Goal: Task Accomplishment & Management: Manage account settings

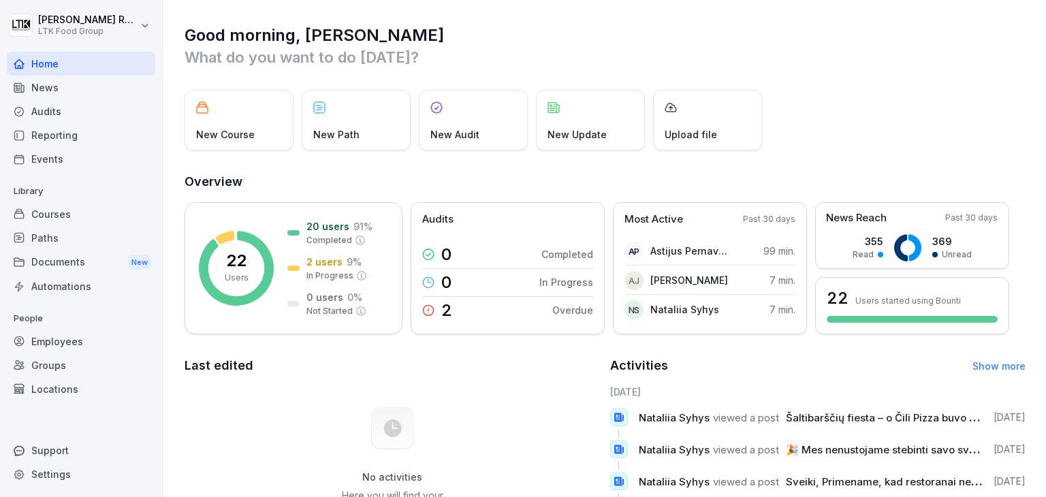
click at [60, 334] on div "Employees" at bounding box center [81, 342] width 148 height 24
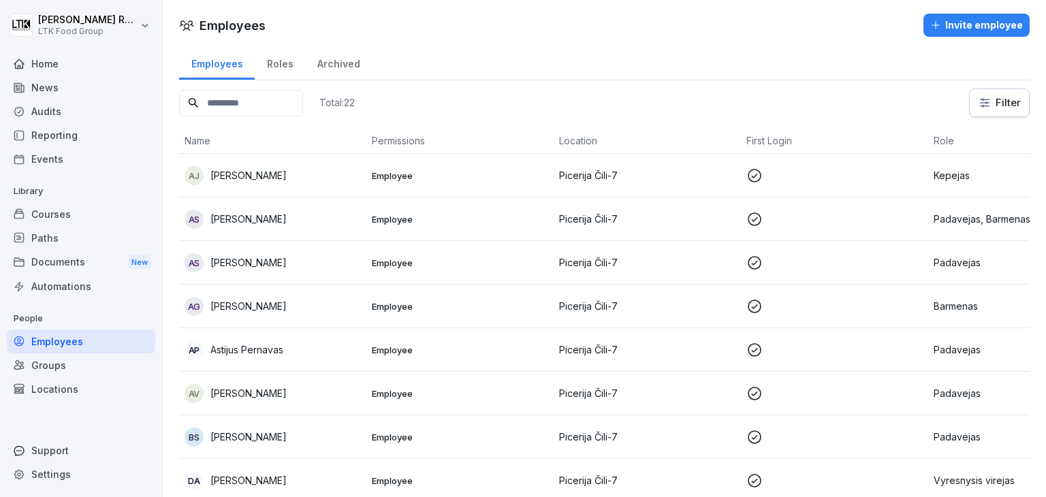
click at [708, 337] on td "Picerija Čili-7" at bounding box center [647, 350] width 187 height 44
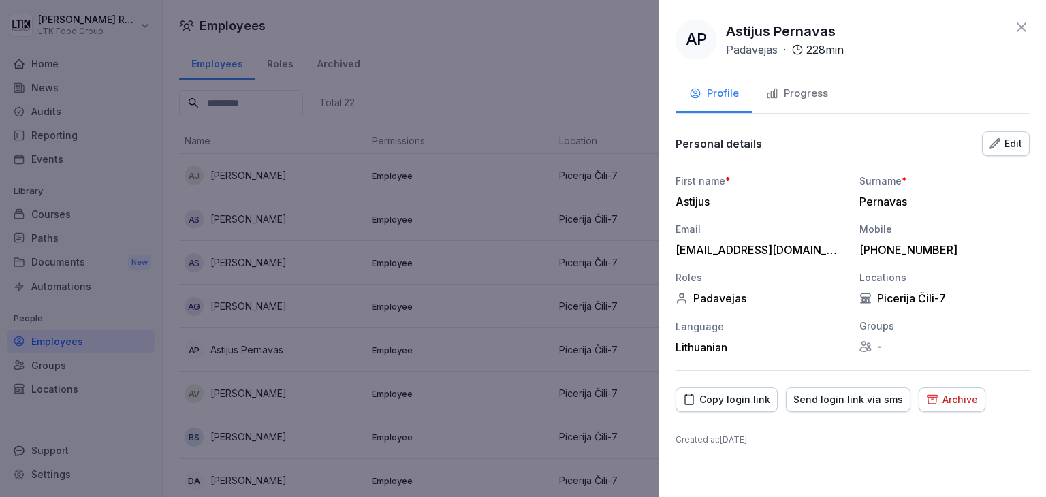
click at [814, 90] on div "Progress" at bounding box center [797, 94] width 62 height 16
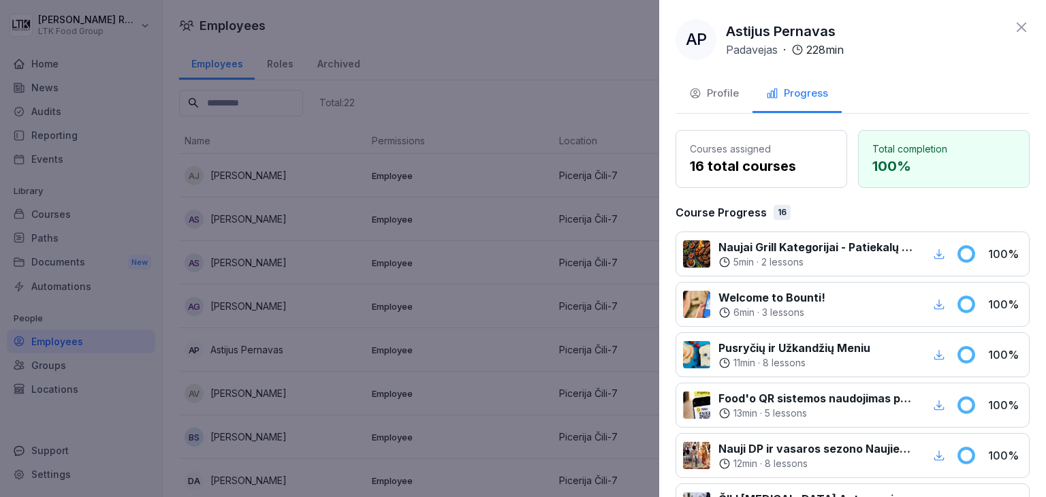
click at [719, 93] on div "Profile" at bounding box center [714, 94] width 50 height 16
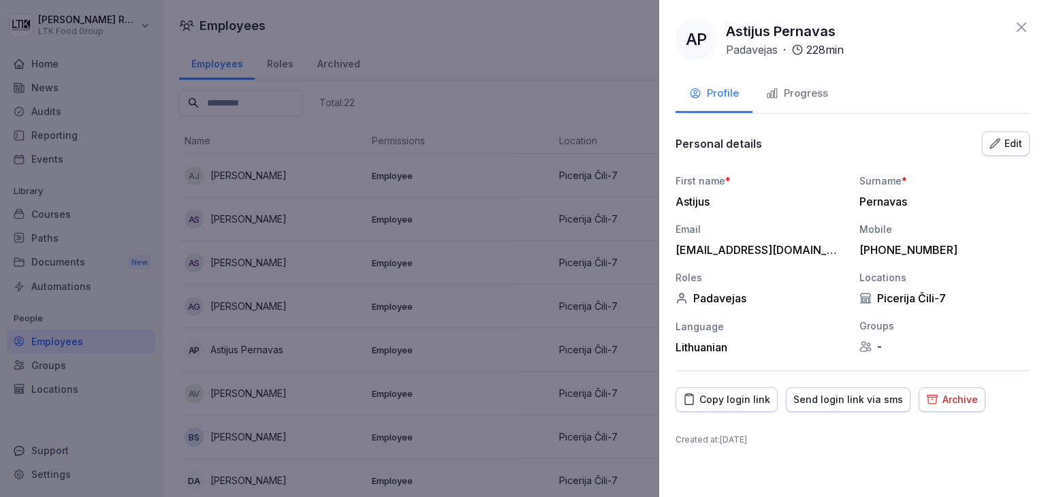
click at [1024, 30] on icon at bounding box center [1021, 27] width 10 height 10
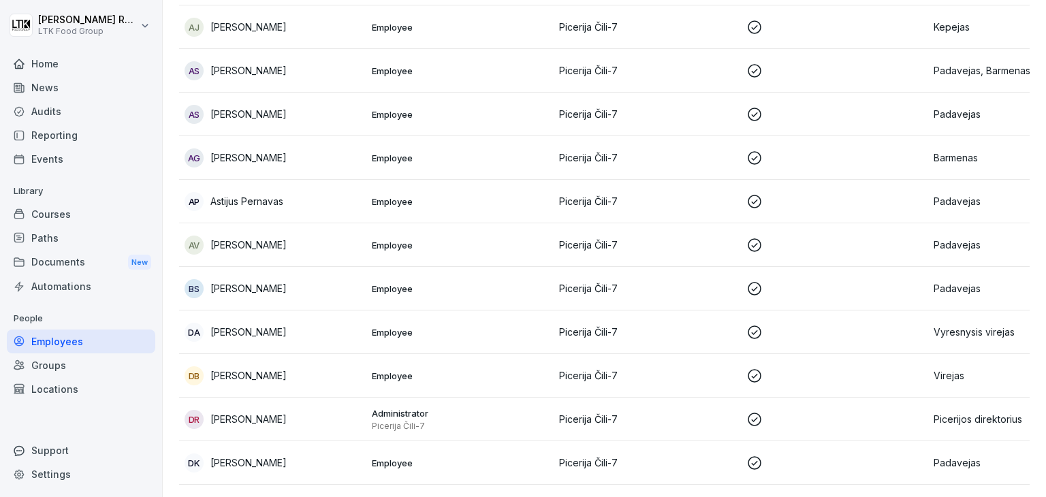
scroll to position [204, 0]
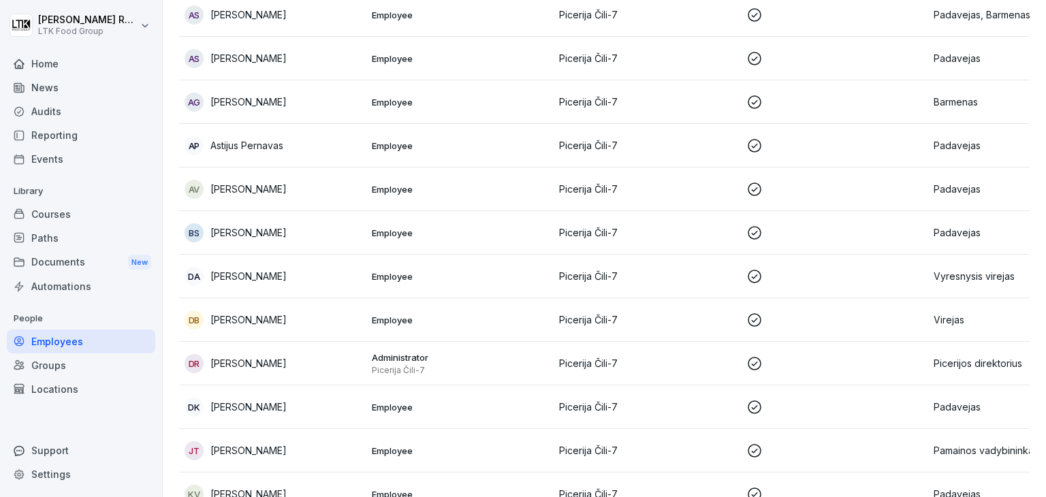
click at [263, 320] on p "[PERSON_NAME]" at bounding box center [248, 319] width 76 height 14
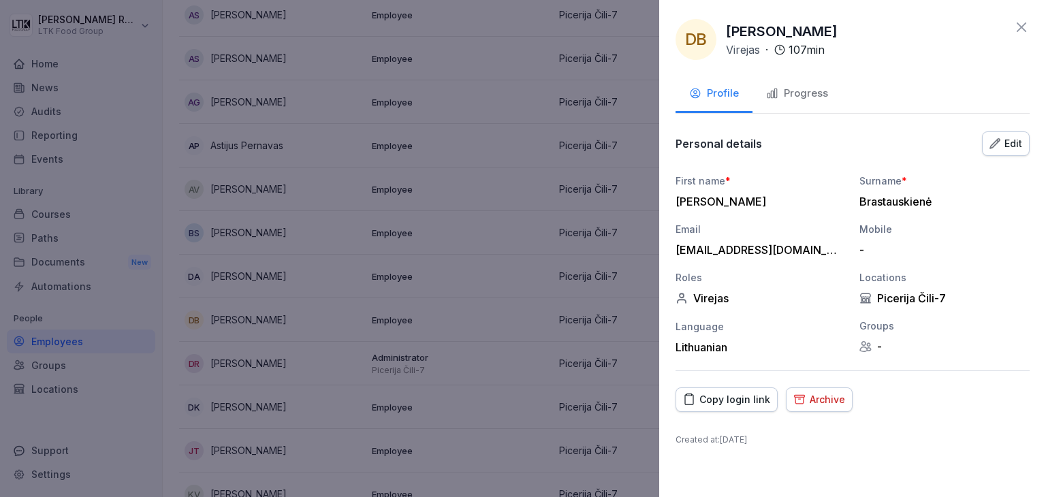
click at [1025, 31] on icon at bounding box center [1021, 27] width 10 height 10
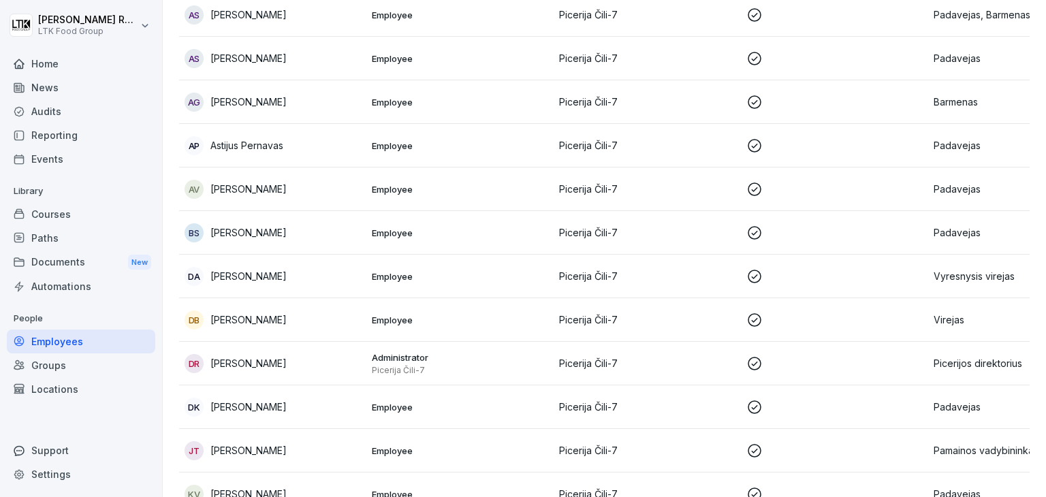
scroll to position [0, 0]
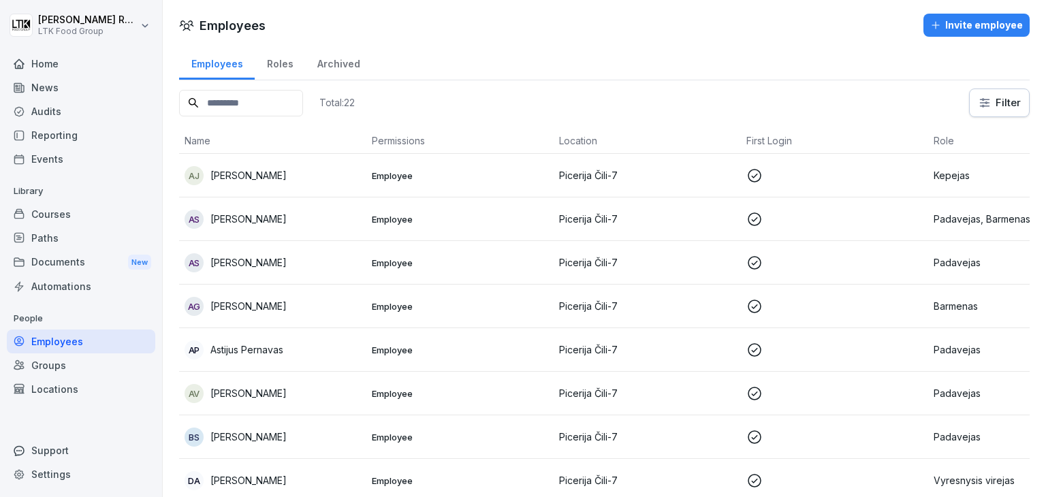
click at [74, 133] on div "Reporting" at bounding box center [81, 135] width 148 height 24
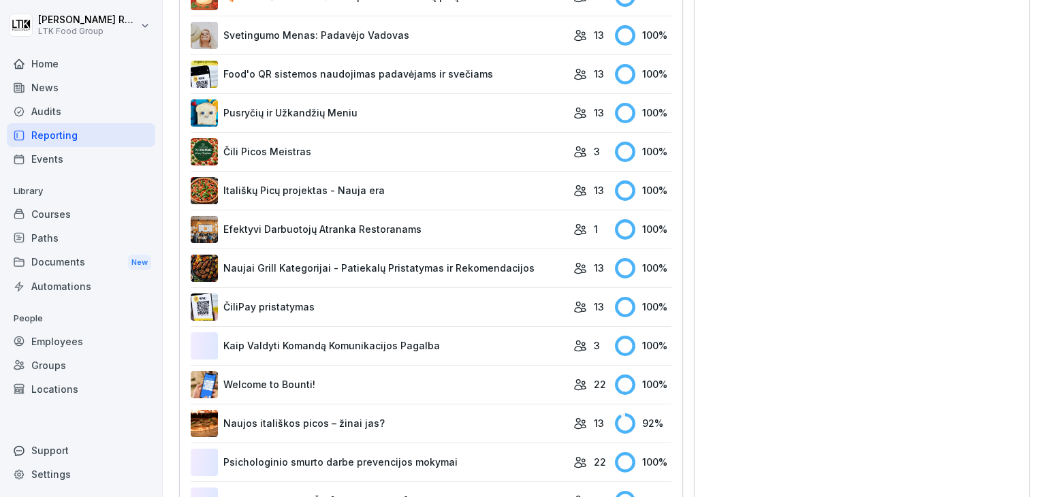
scroll to position [718, 0]
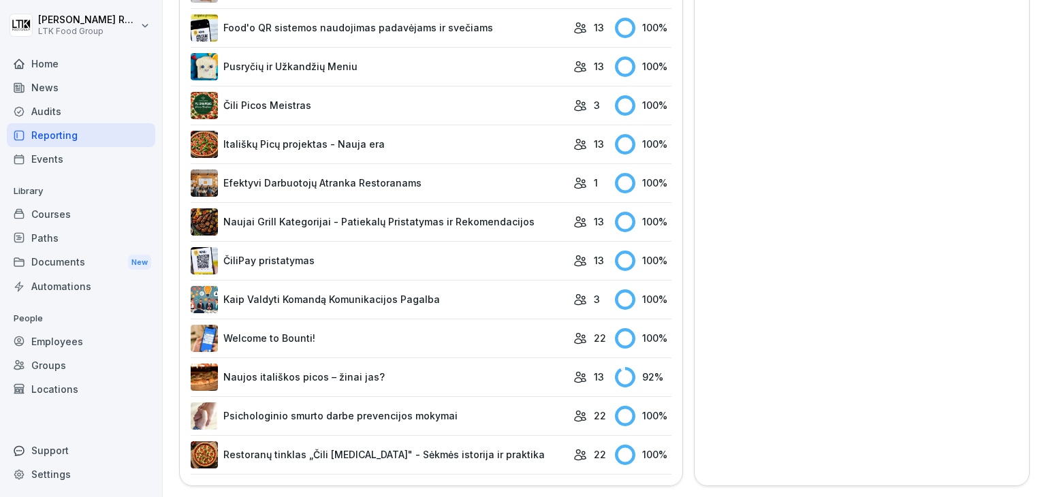
click at [400, 375] on link "Naujos itališkos picos – žinai jas?" at bounding box center [379, 377] width 376 height 27
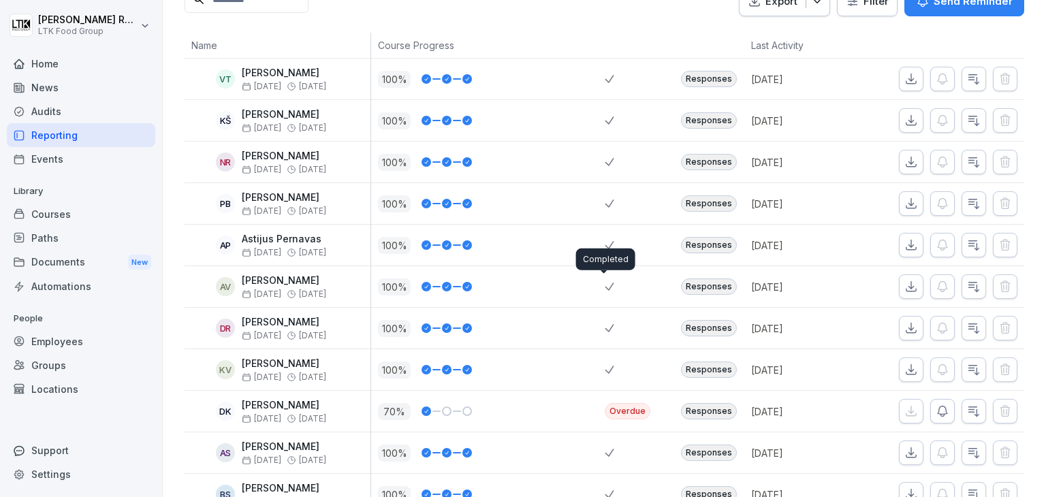
scroll to position [335, 0]
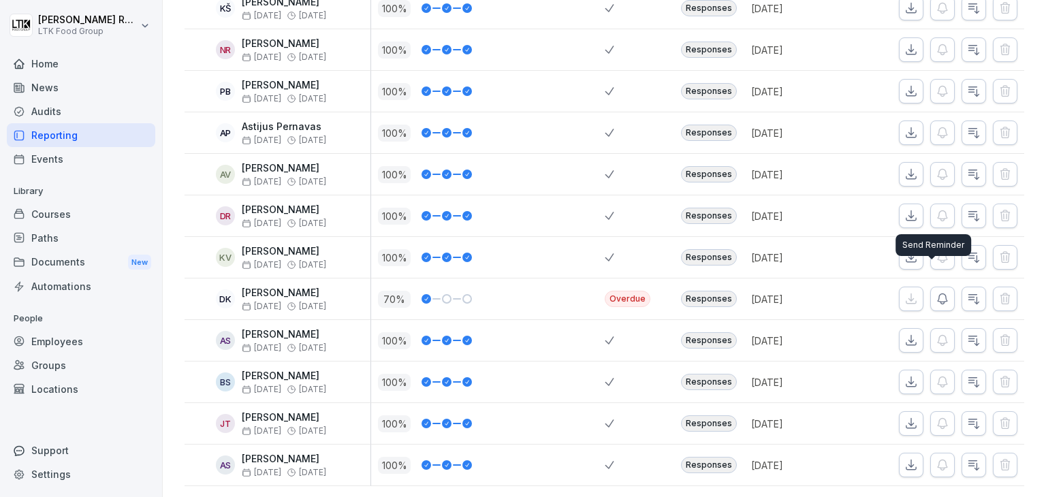
click at [935, 292] on icon "button" at bounding box center [942, 299] width 14 height 14
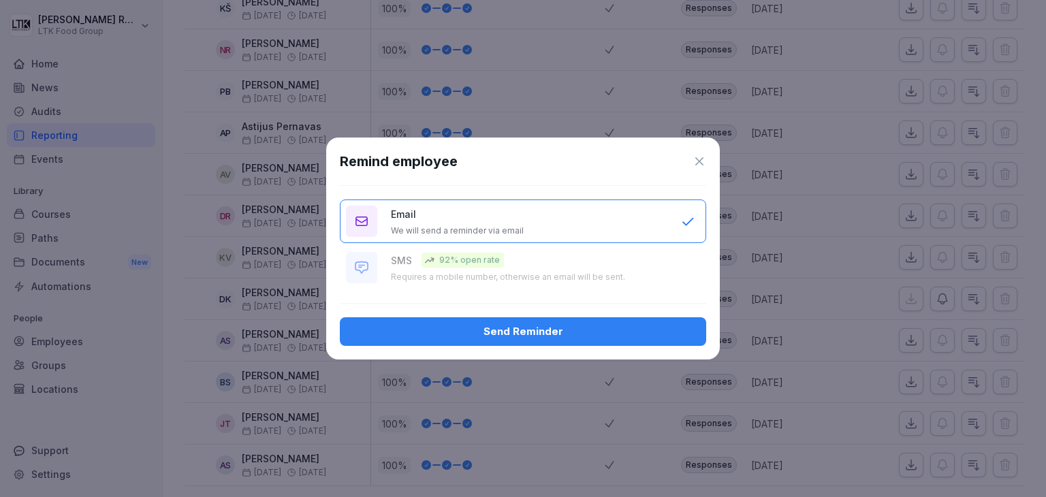
click at [570, 336] on div "Send Reminder" at bounding box center [523, 331] width 344 height 15
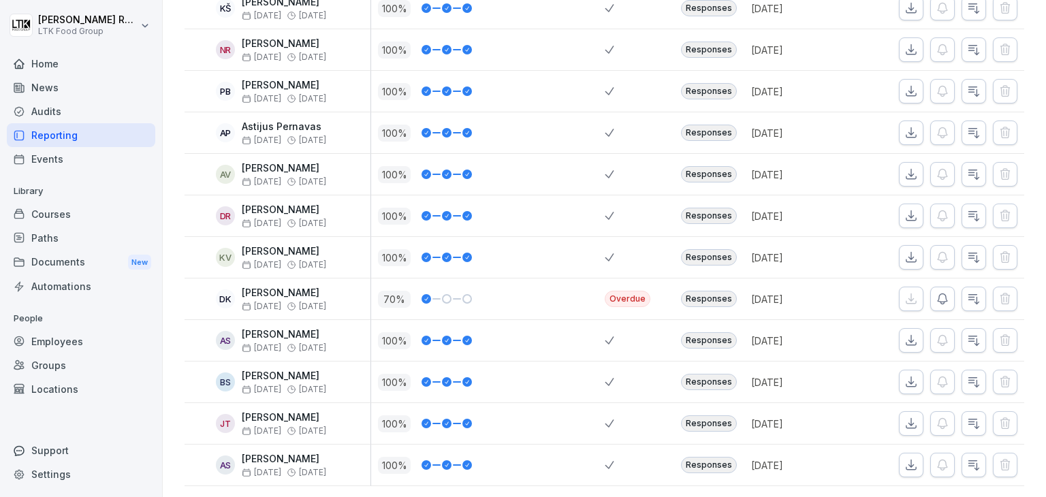
scroll to position [131, 0]
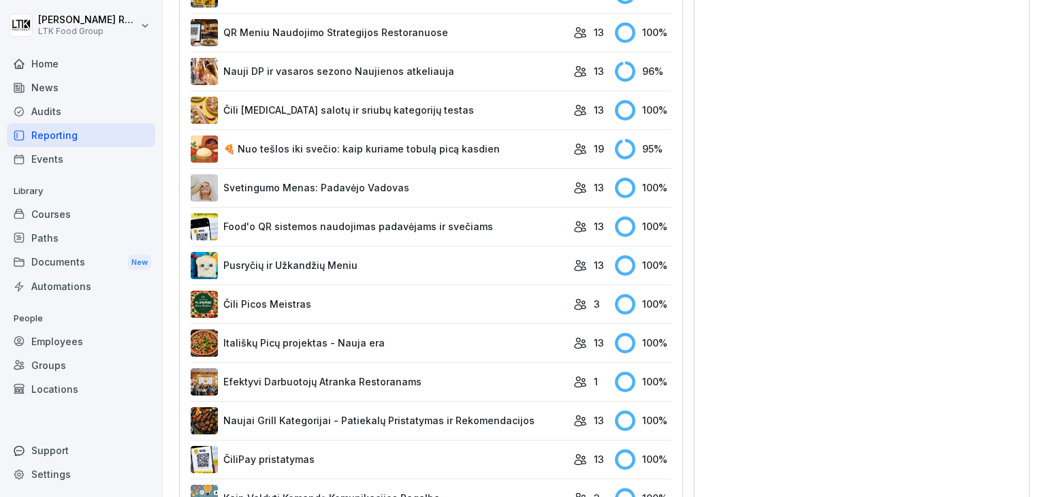
scroll to position [445, 0]
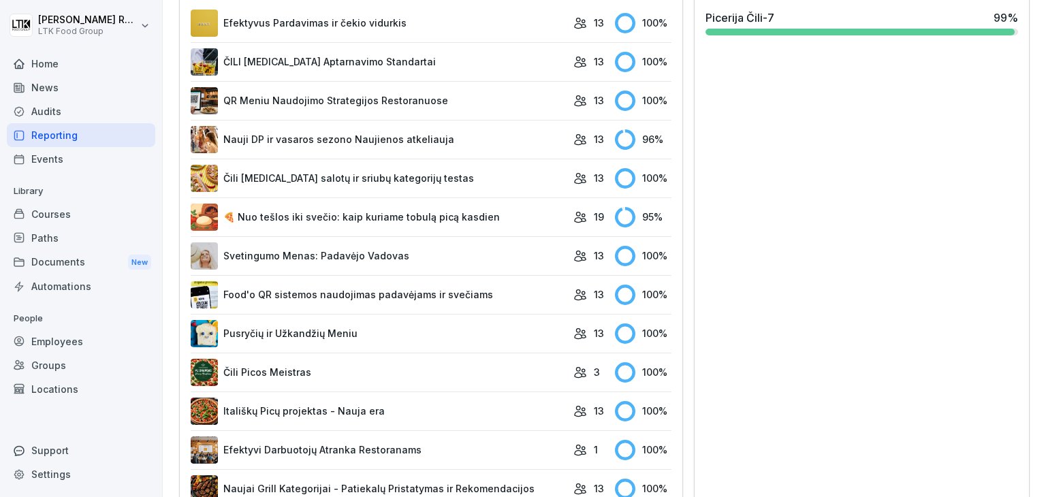
click at [355, 214] on link "🍕 Nuo tešlos iki svečio: kaip kuriame tobulą picą kasdien" at bounding box center [379, 217] width 376 height 27
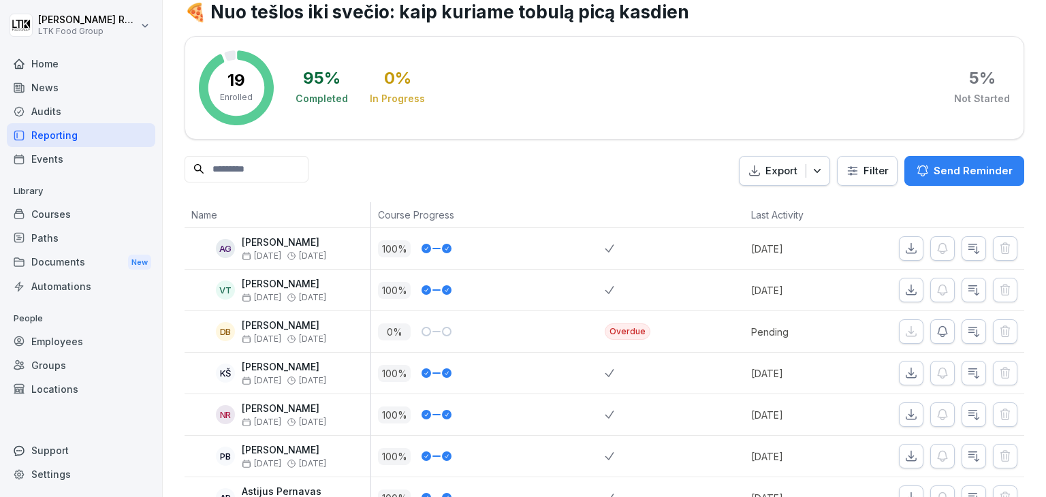
scroll to position [68, 0]
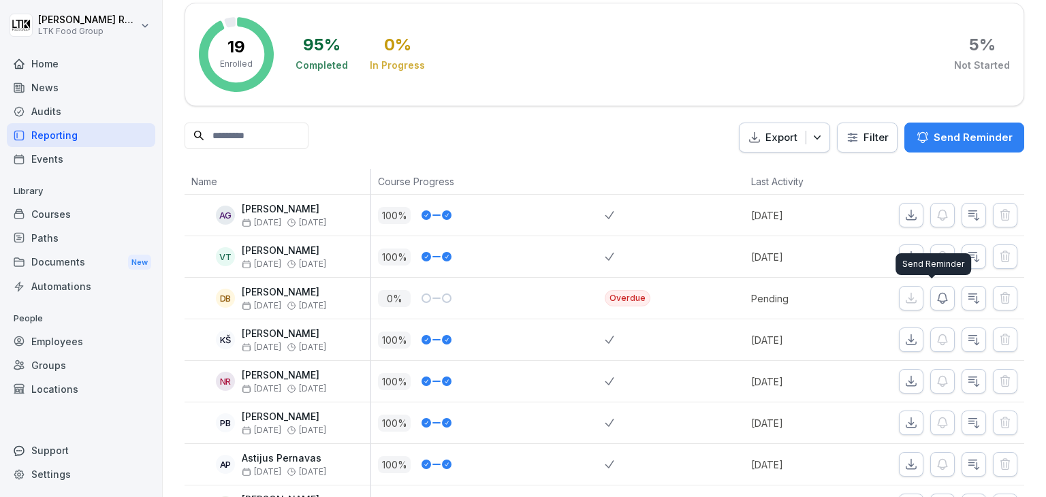
click at [935, 295] on icon "button" at bounding box center [942, 298] width 14 height 14
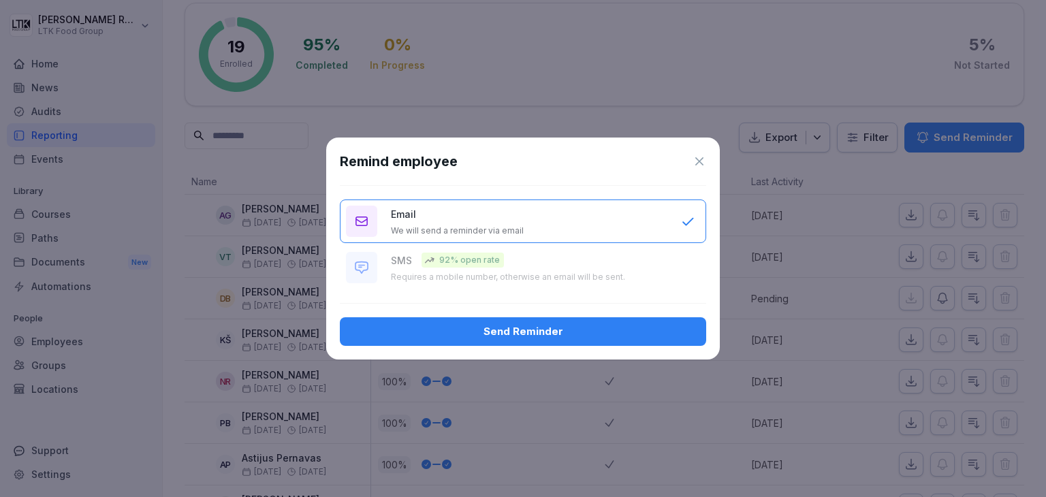
click at [654, 336] on div "Send Reminder" at bounding box center [523, 331] width 344 height 15
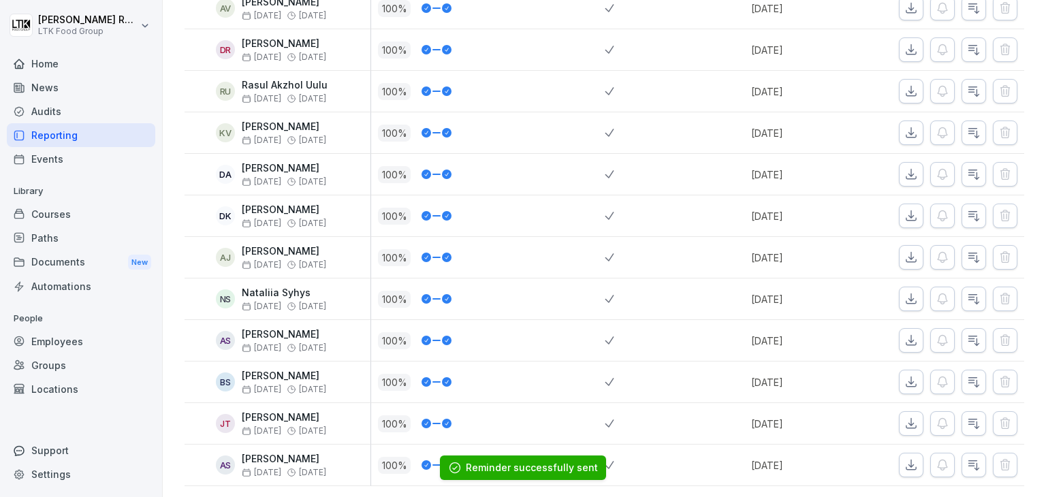
scroll to position [583, 0]
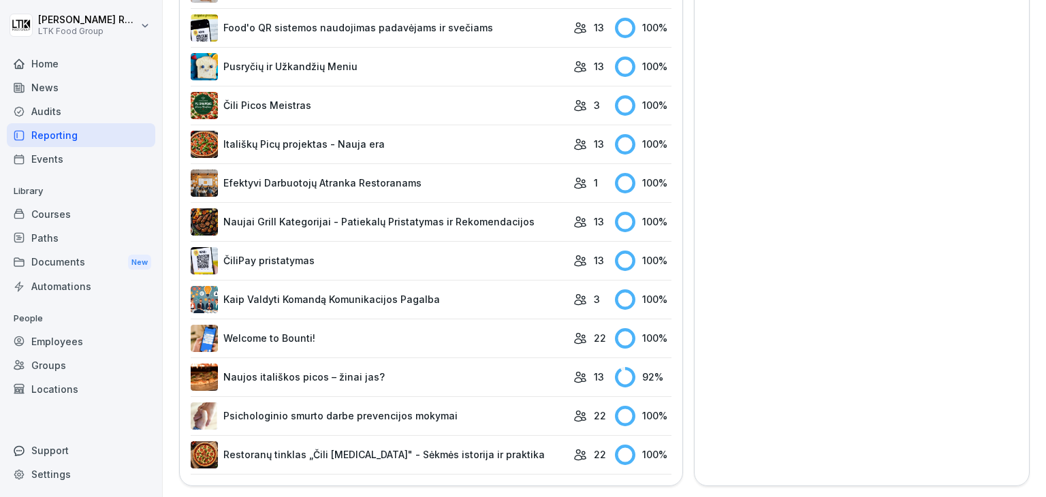
scroll to position [718, 0]
click at [449, 364] on link "Naujos itališkos picos – žinai jas?" at bounding box center [379, 377] width 376 height 27
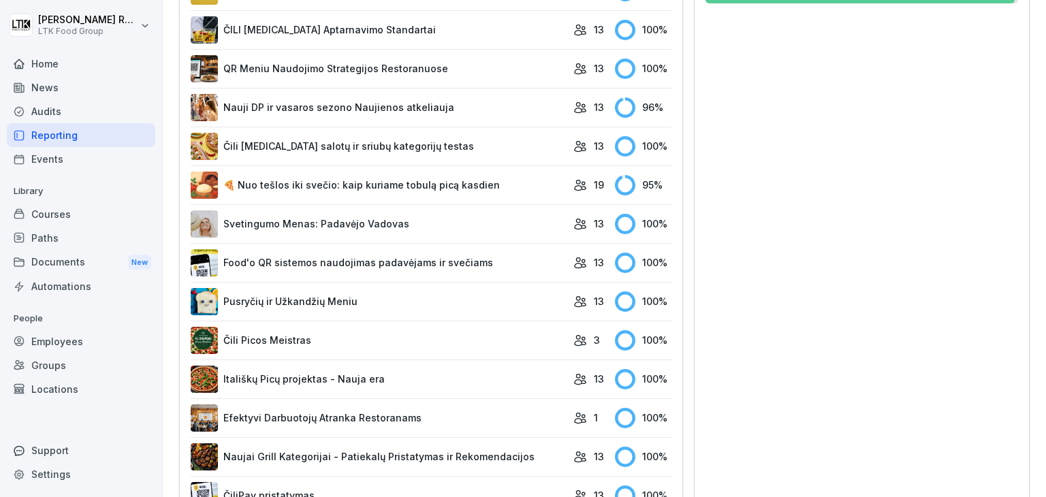
scroll to position [445, 0]
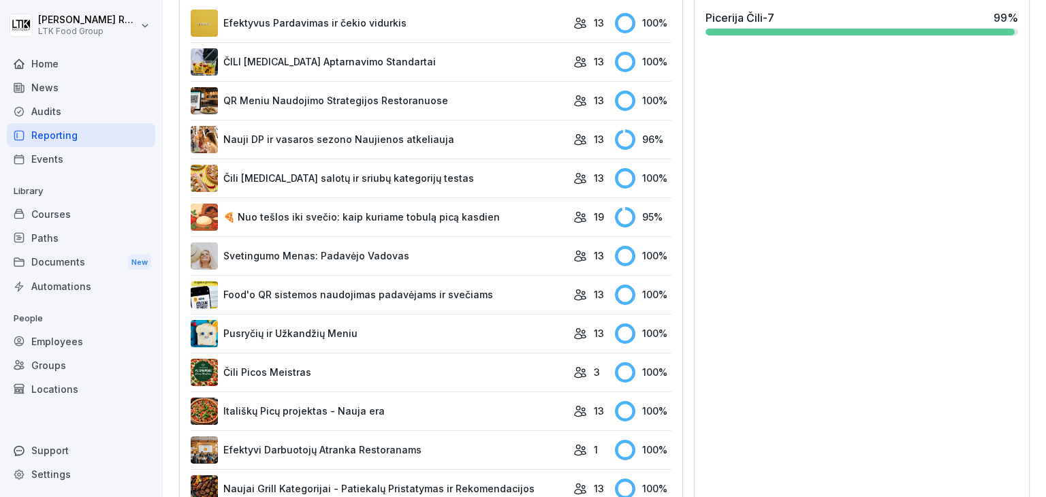
click at [432, 134] on link "Nauji DP ir vasaros sezono Naujienos atkeliauja" at bounding box center [379, 139] width 376 height 27
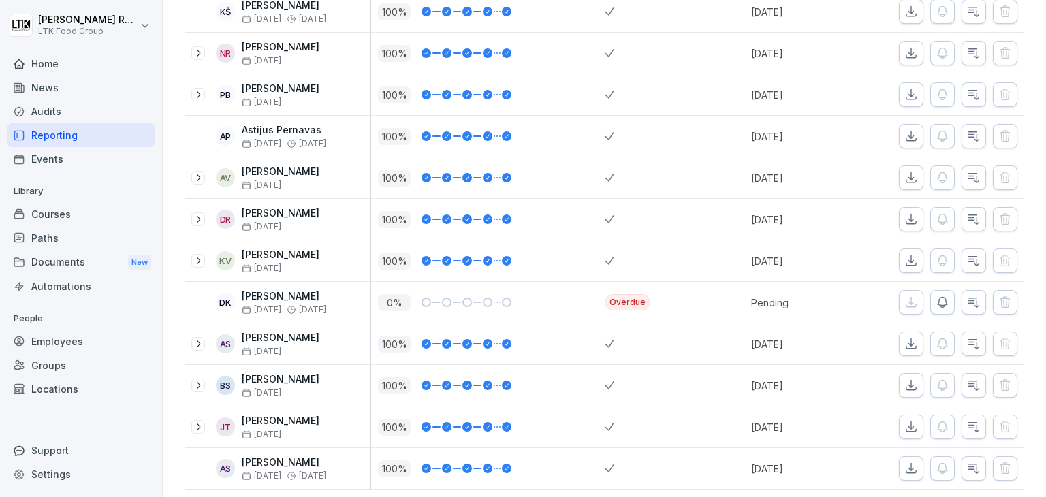
scroll to position [335, 0]
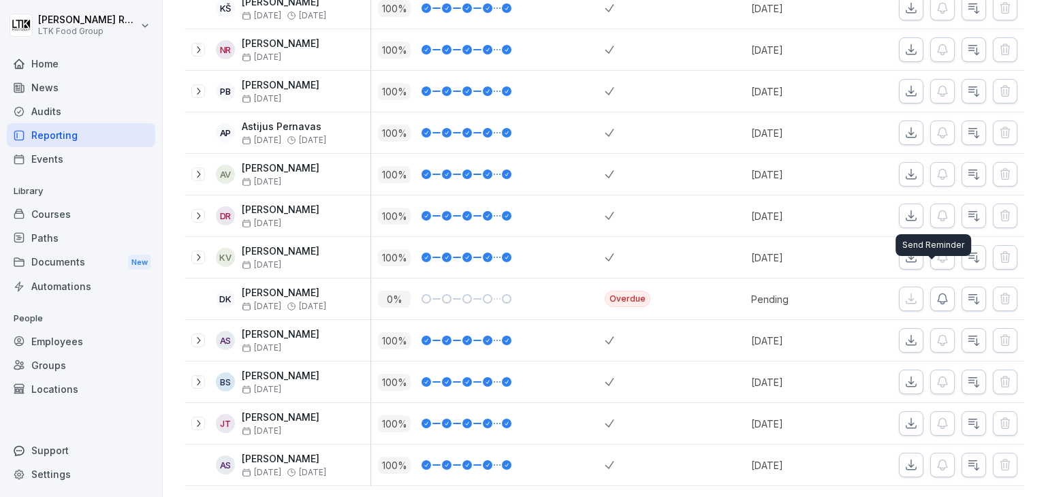
click at [935, 292] on icon "button" at bounding box center [942, 299] width 14 height 14
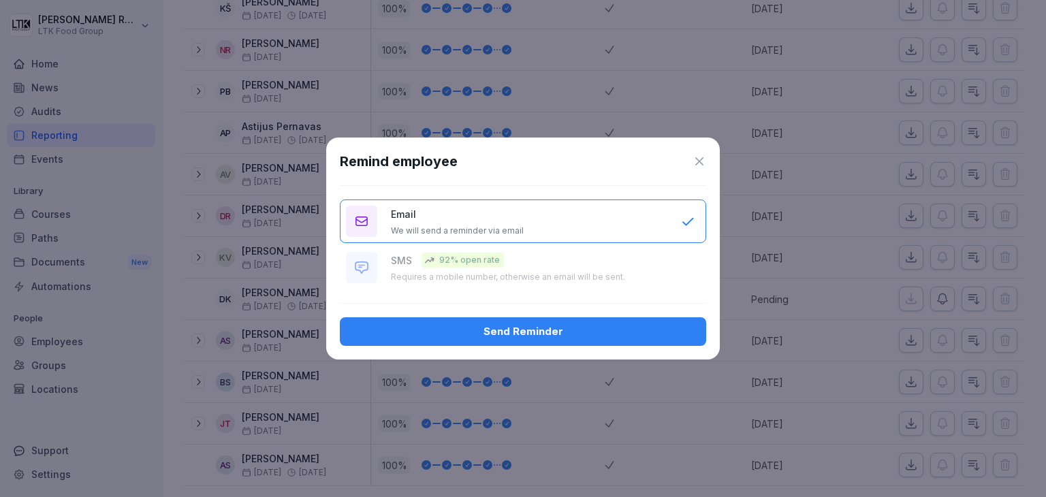
click at [641, 333] on div "Send Reminder" at bounding box center [523, 331] width 344 height 15
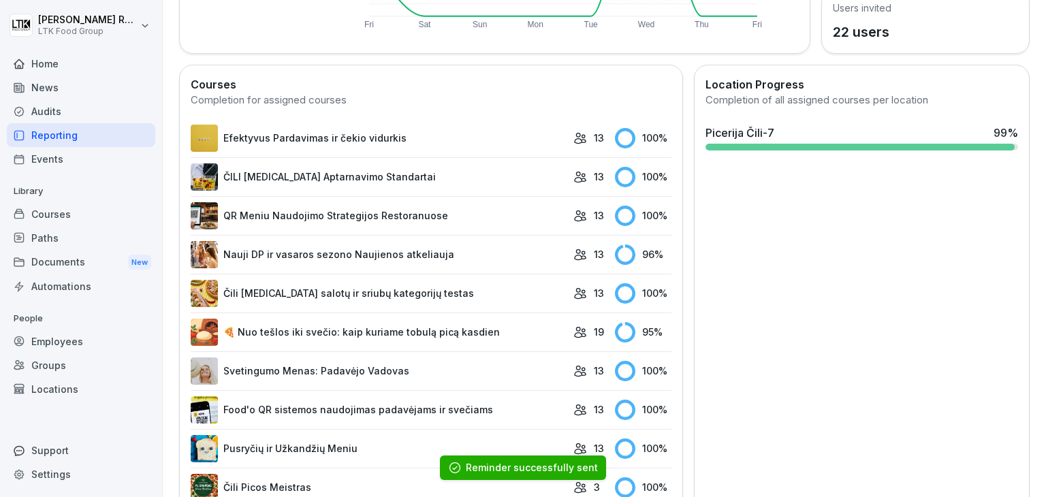
scroll to position [335, 0]
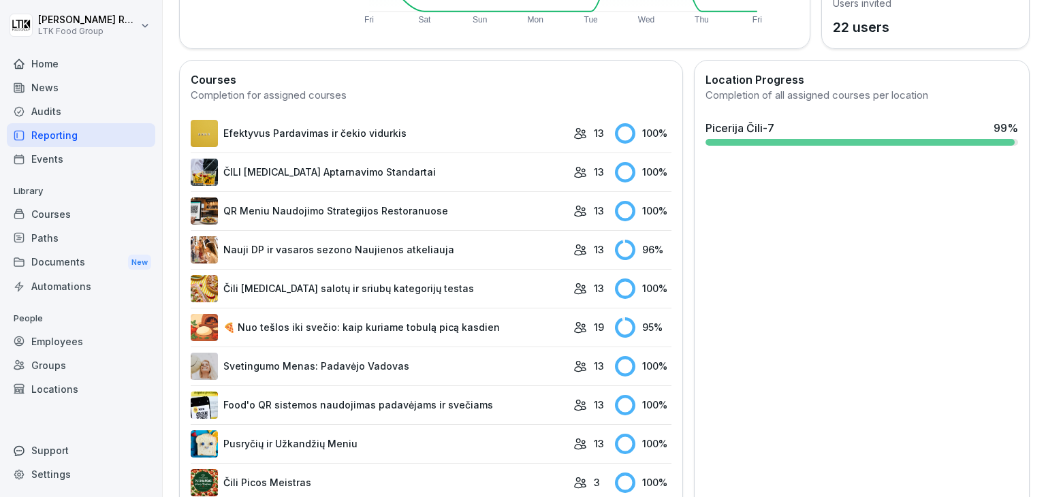
click at [452, 251] on link "Nauji DP ir vasaros sezono Naujienos atkeliauja" at bounding box center [379, 249] width 376 height 27
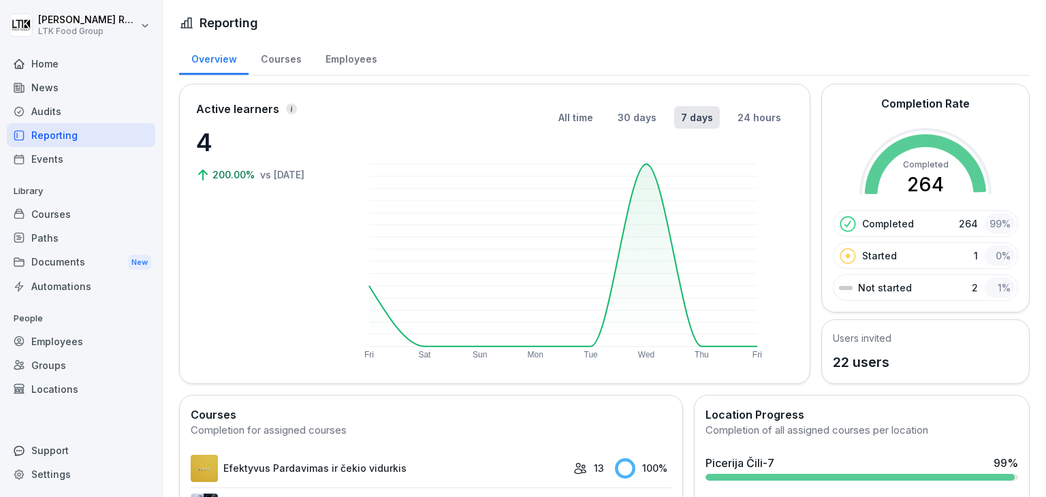
click at [73, 344] on div "Employees" at bounding box center [81, 342] width 148 height 24
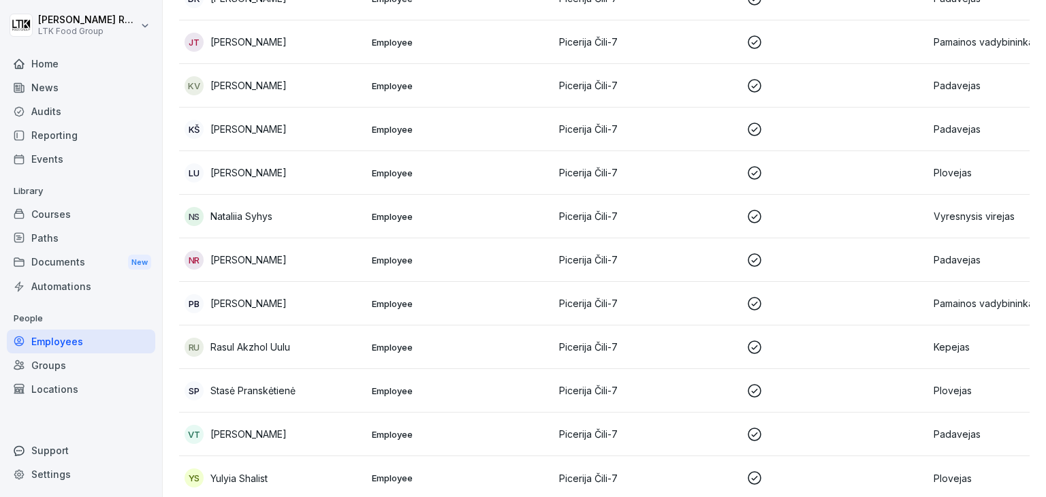
scroll to position [646, 0]
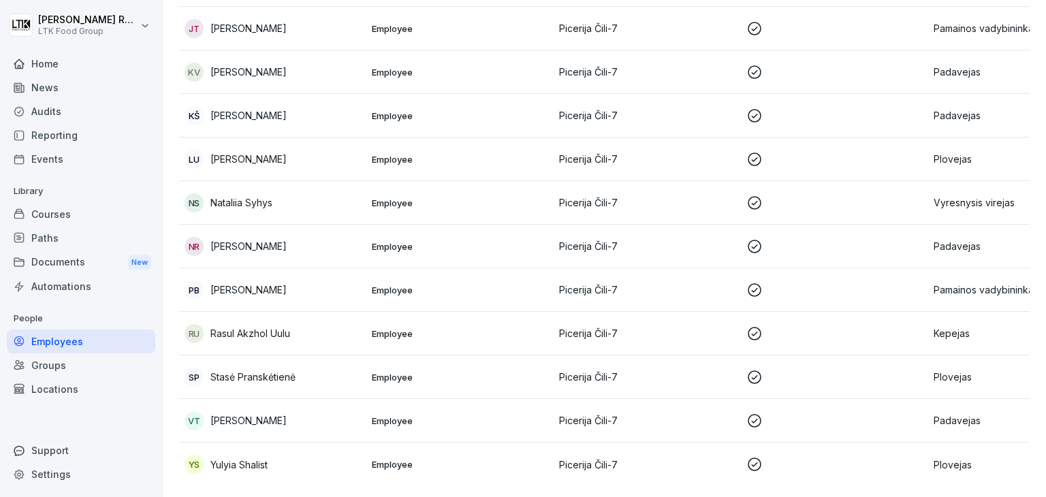
click at [397, 197] on p "Employee" at bounding box center [460, 203] width 176 height 12
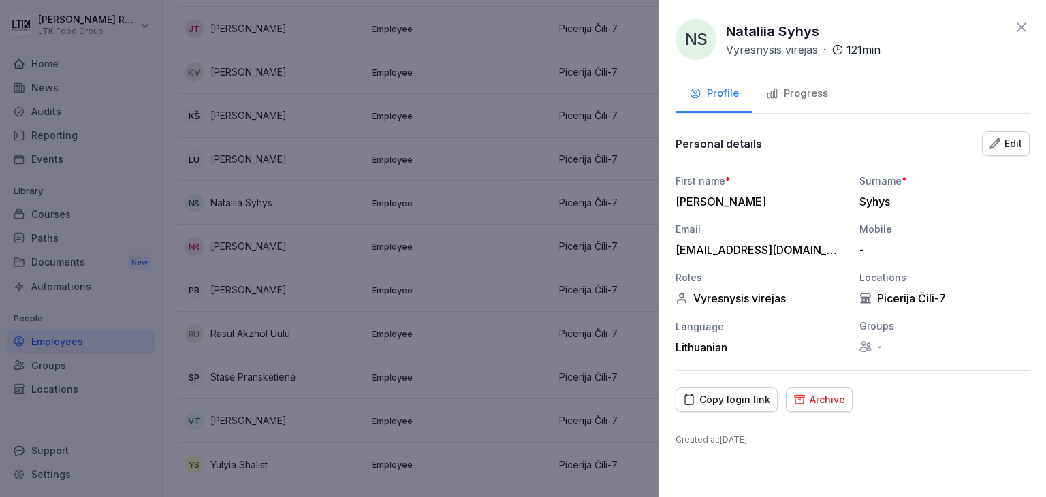
click at [1016, 29] on icon at bounding box center [1021, 27] width 16 height 16
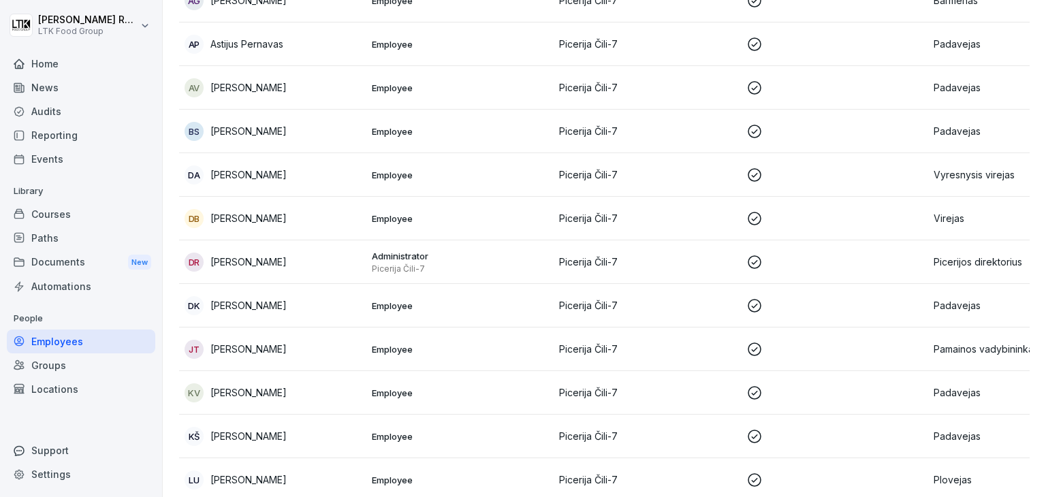
scroll to position [0, 0]
